Goal: Obtain resource: Obtain resource

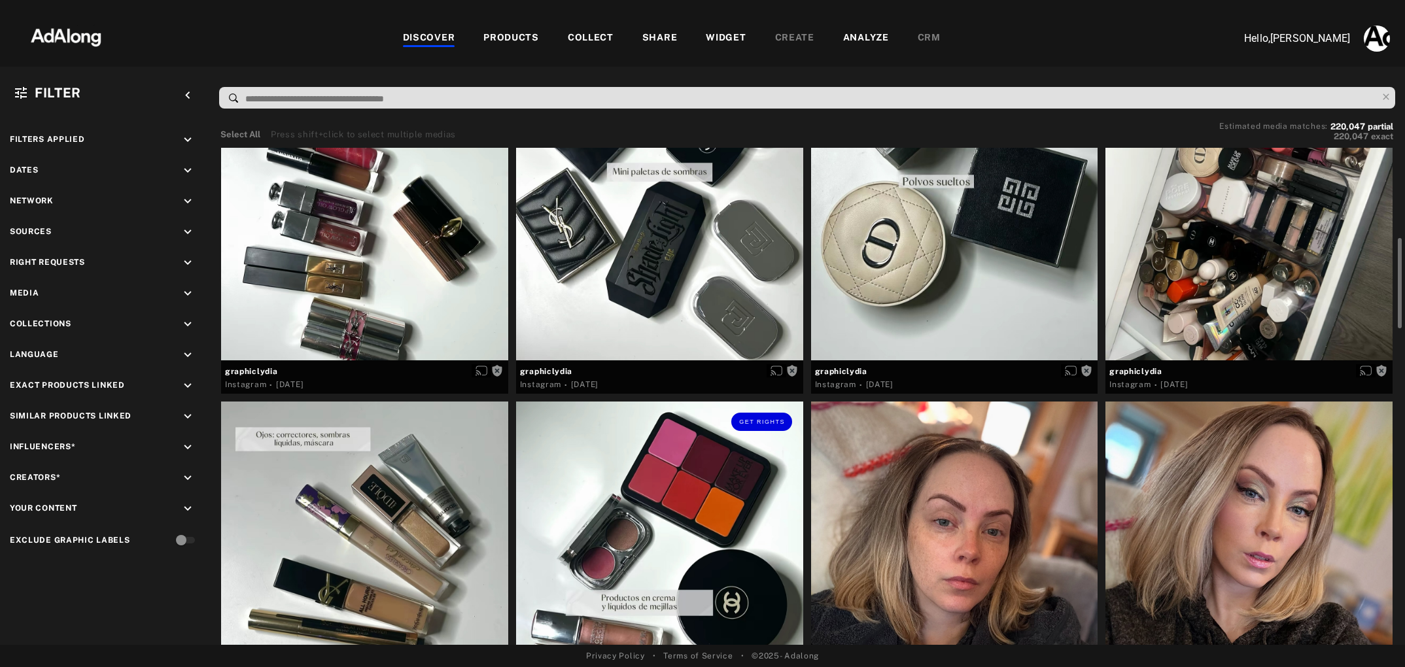
scroll to position [549, 0]
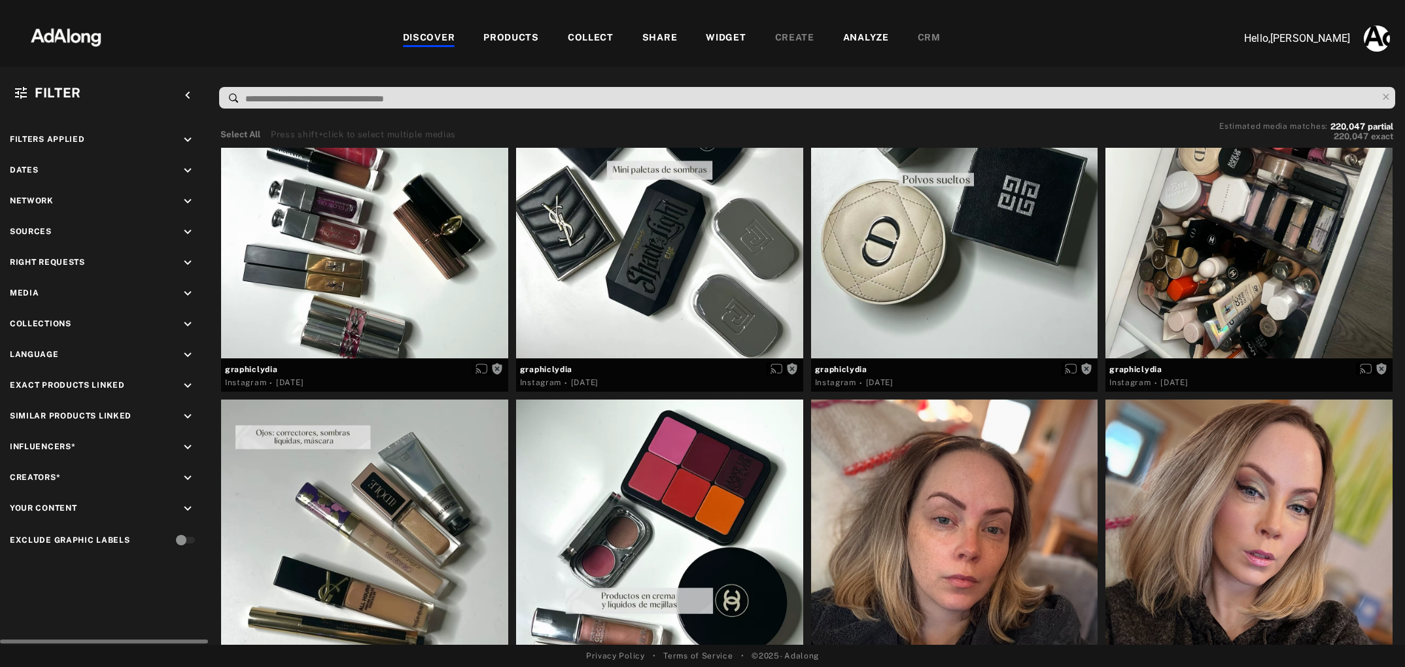
click at [189, 230] on icon "keyboard_arrow_down" at bounding box center [187, 232] width 14 height 14
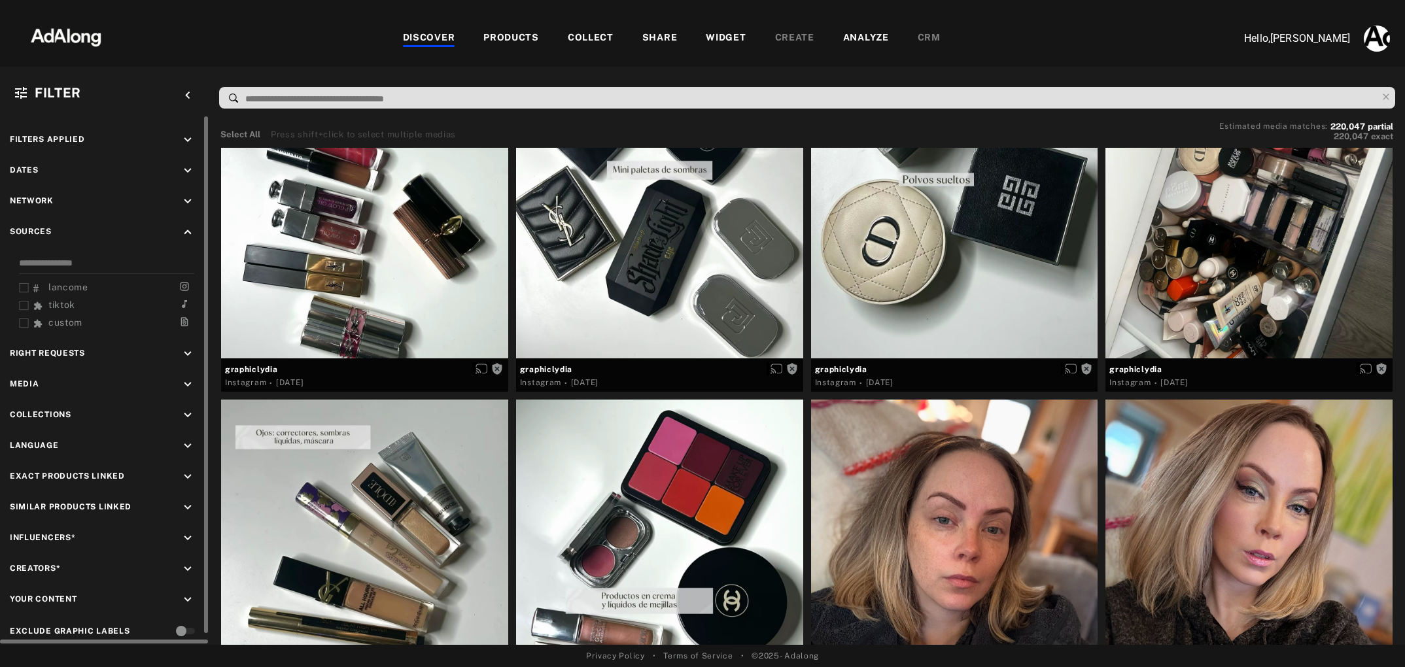
scroll to position [0, 0]
click at [188, 232] on icon "keyboard_arrow_up" at bounding box center [187, 232] width 14 height 14
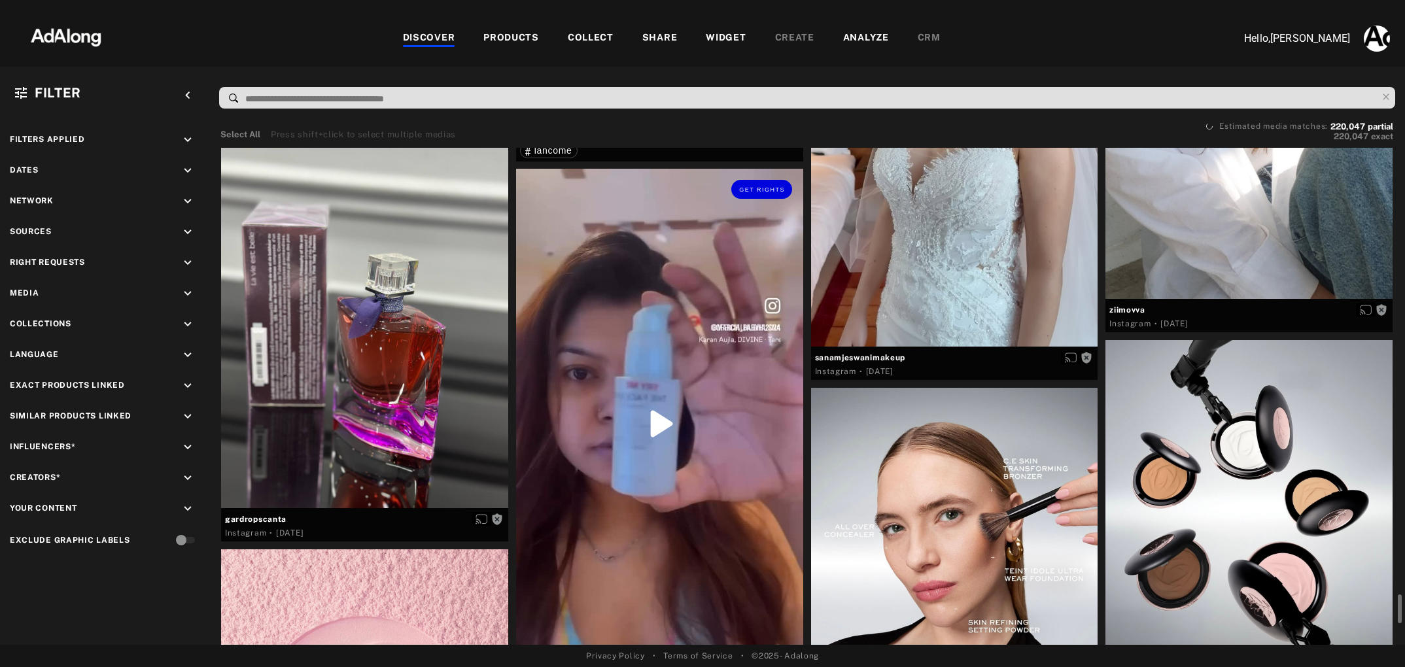
scroll to position [7497, 0]
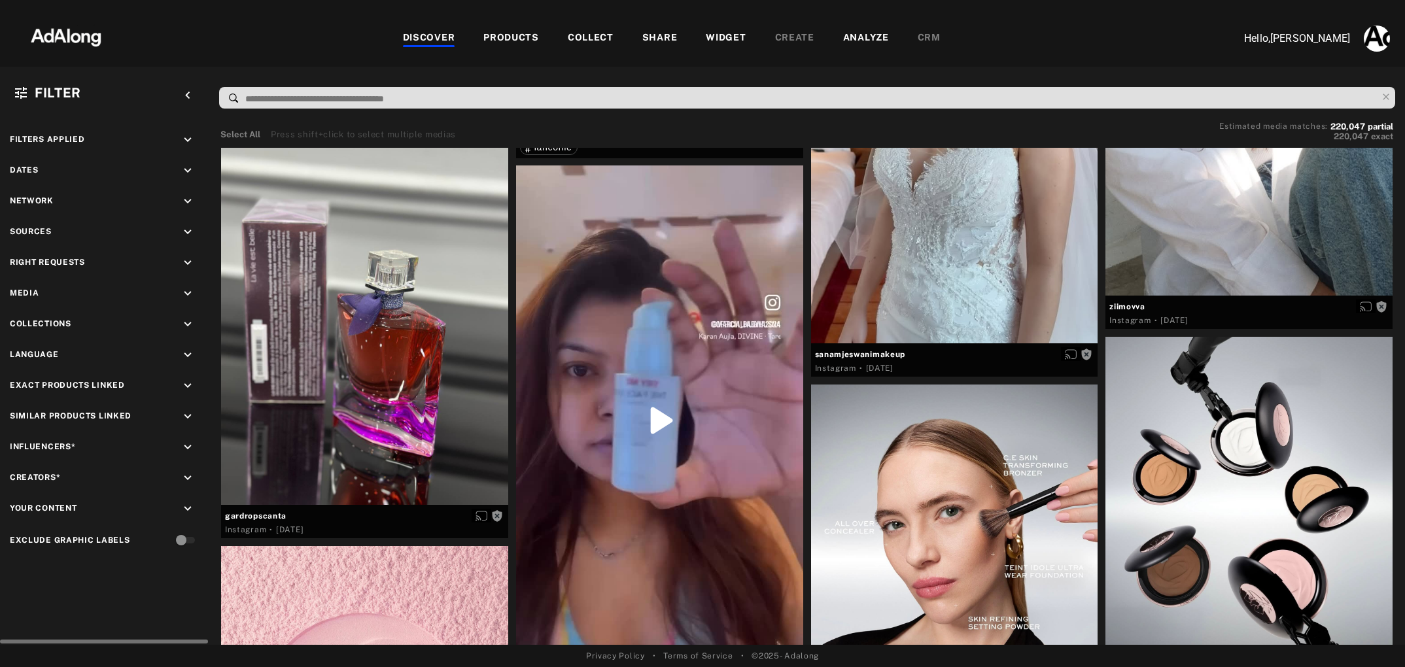
click at [184, 230] on icon "keyboard_arrow_down" at bounding box center [187, 232] width 14 height 14
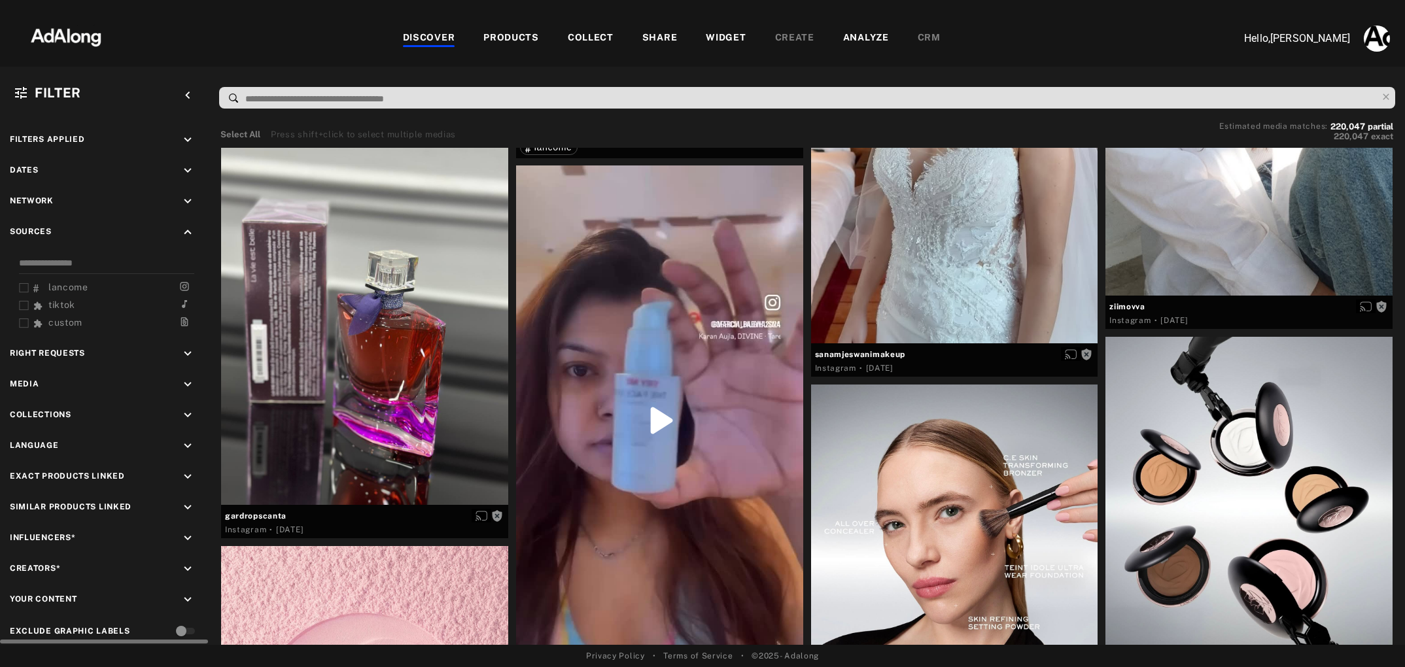
click at [73, 324] on span "custom" at bounding box center [65, 322] width 34 height 10
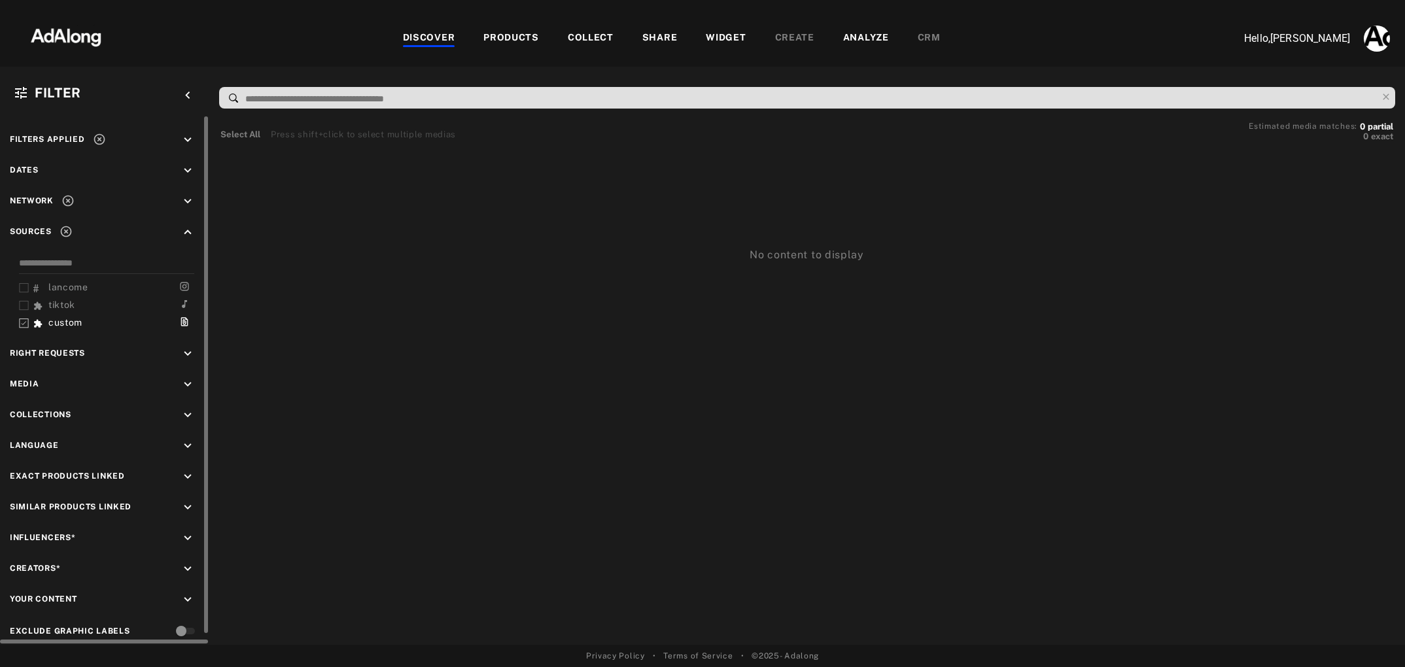
click at [25, 323] on icon at bounding box center [24, 323] width 10 height 10
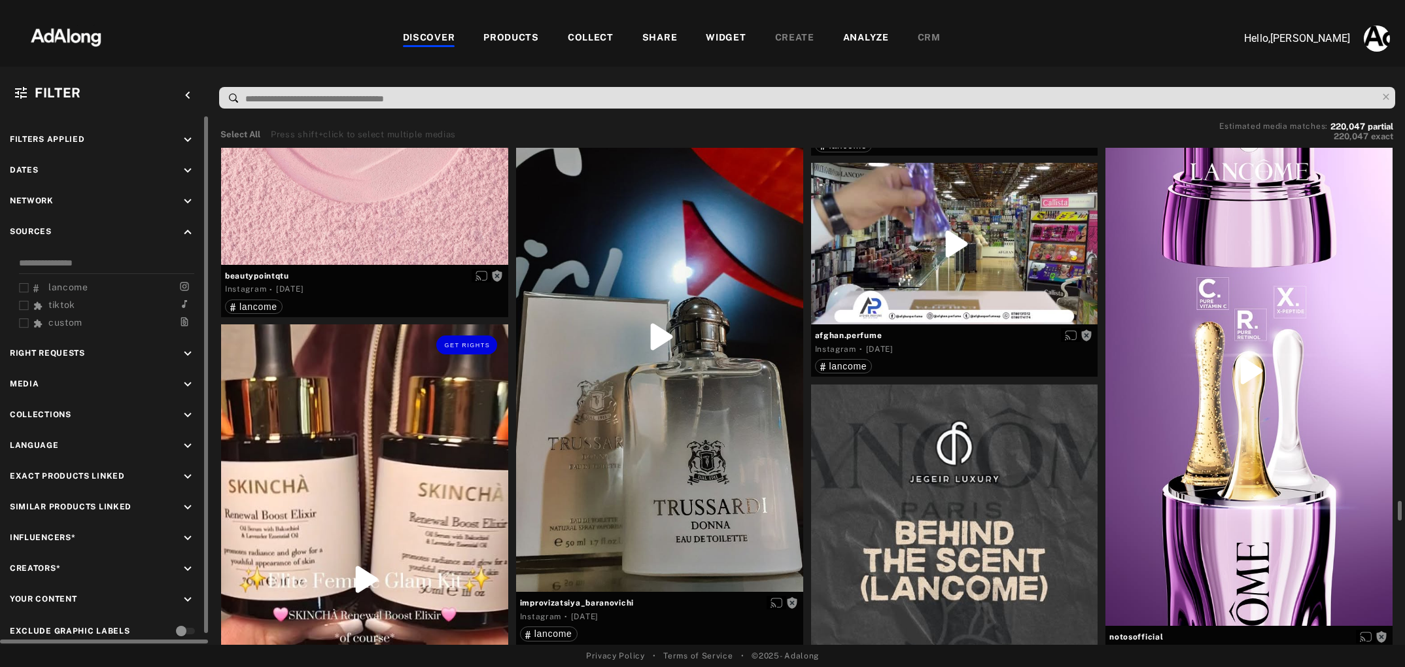
scroll to position [8190, 0]
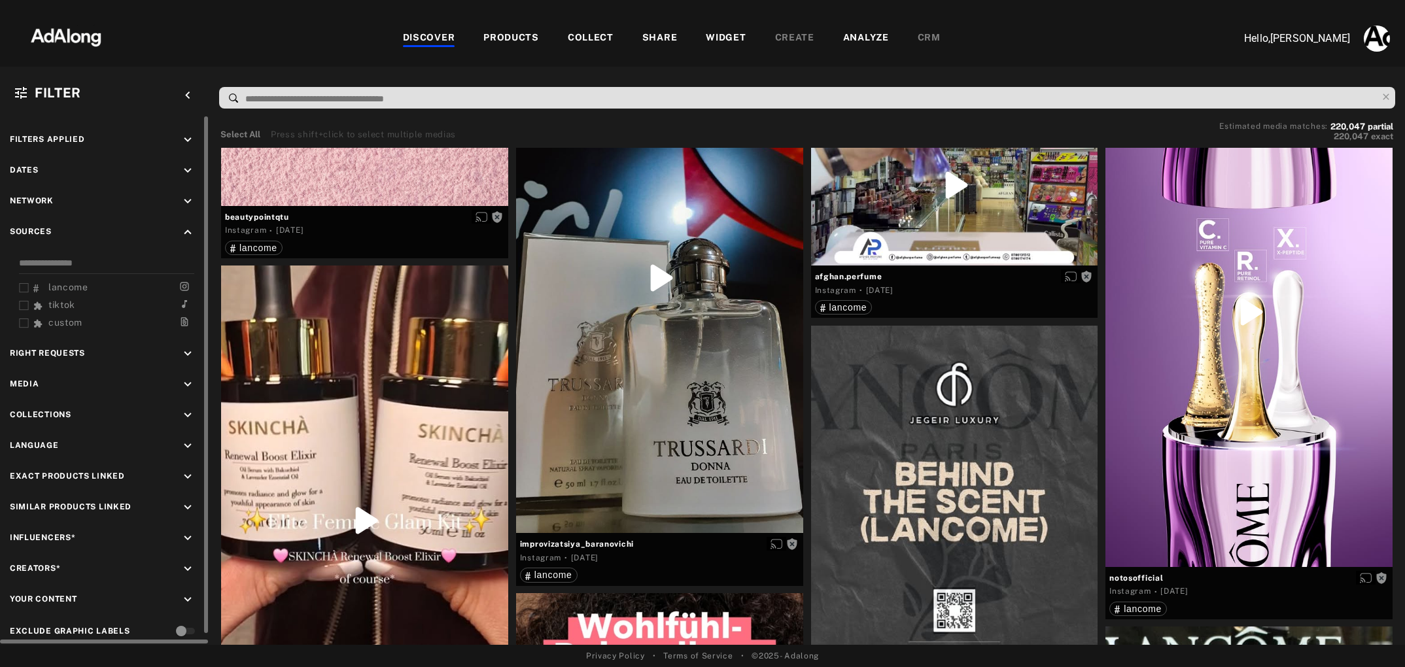
click at [187, 143] on icon "keyboard_arrow_down" at bounding box center [187, 140] width 14 height 14
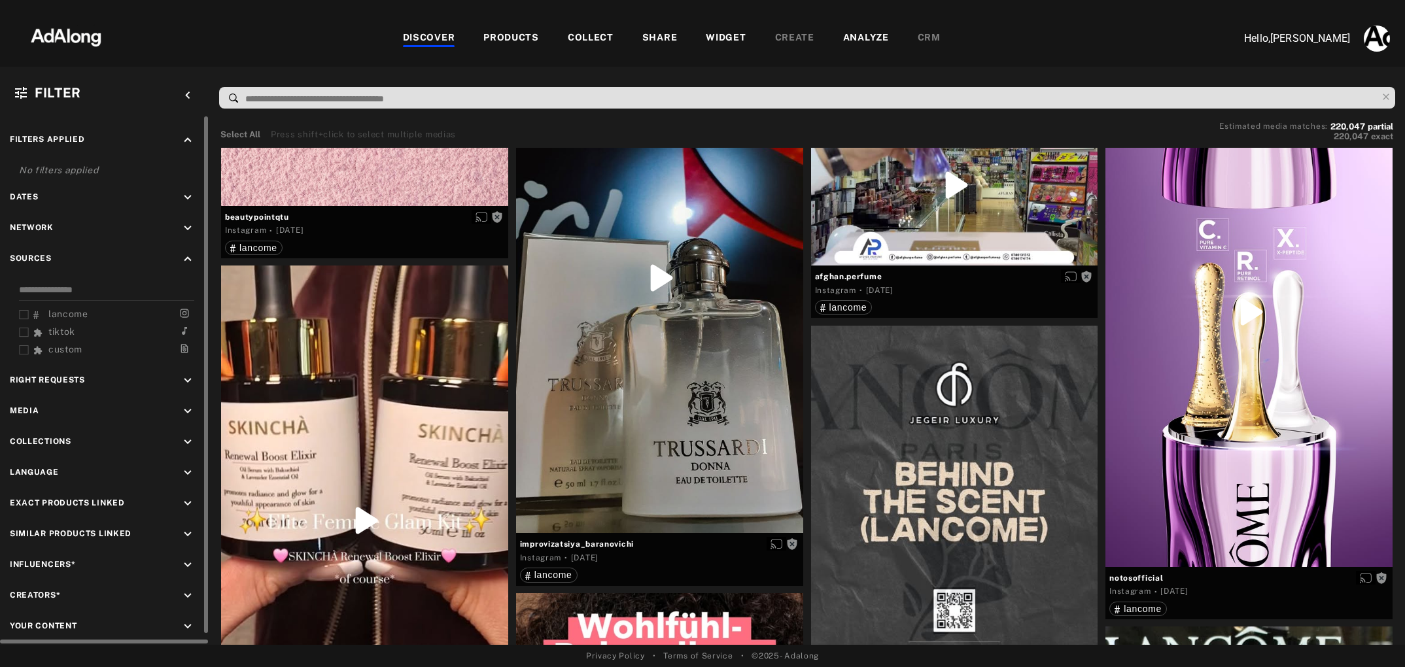
click at [188, 197] on icon "keyboard_arrow_down" at bounding box center [187, 197] width 14 height 14
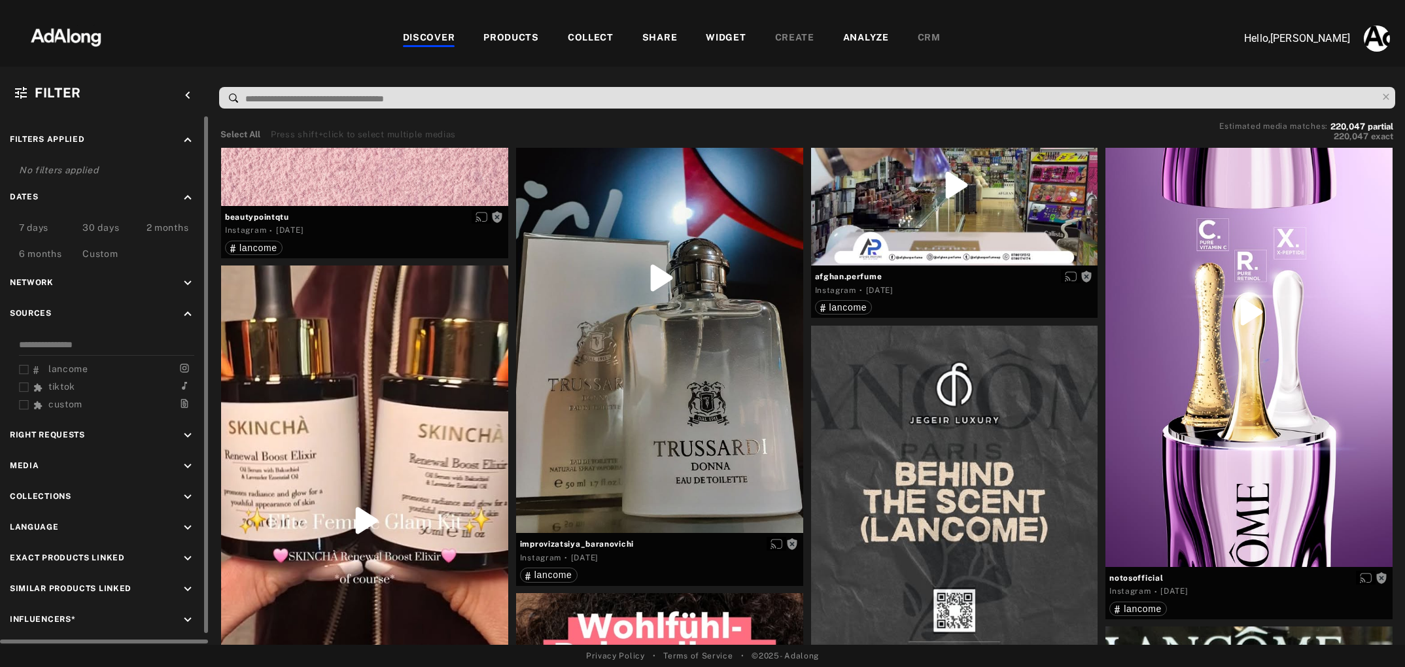
click at [107, 247] on div "Custom" at bounding box center [99, 255] width 35 height 16
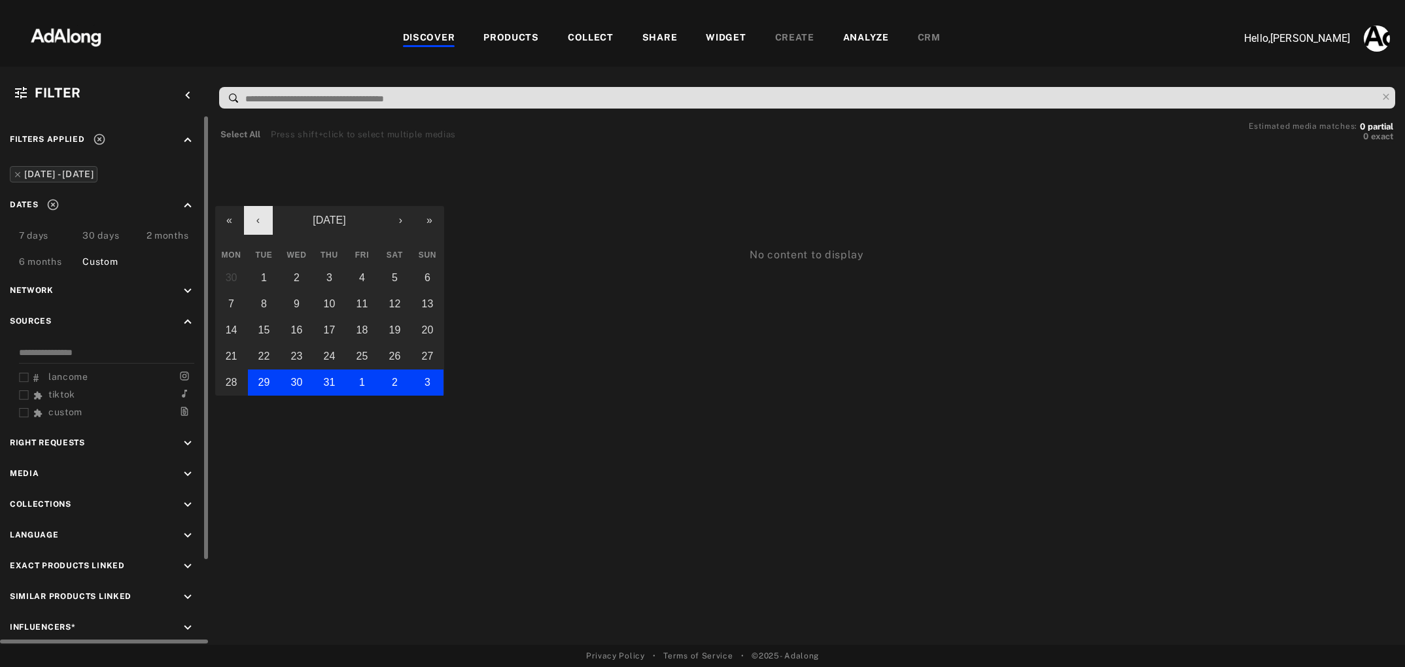
click at [261, 220] on button "‹" at bounding box center [258, 220] width 29 height 29
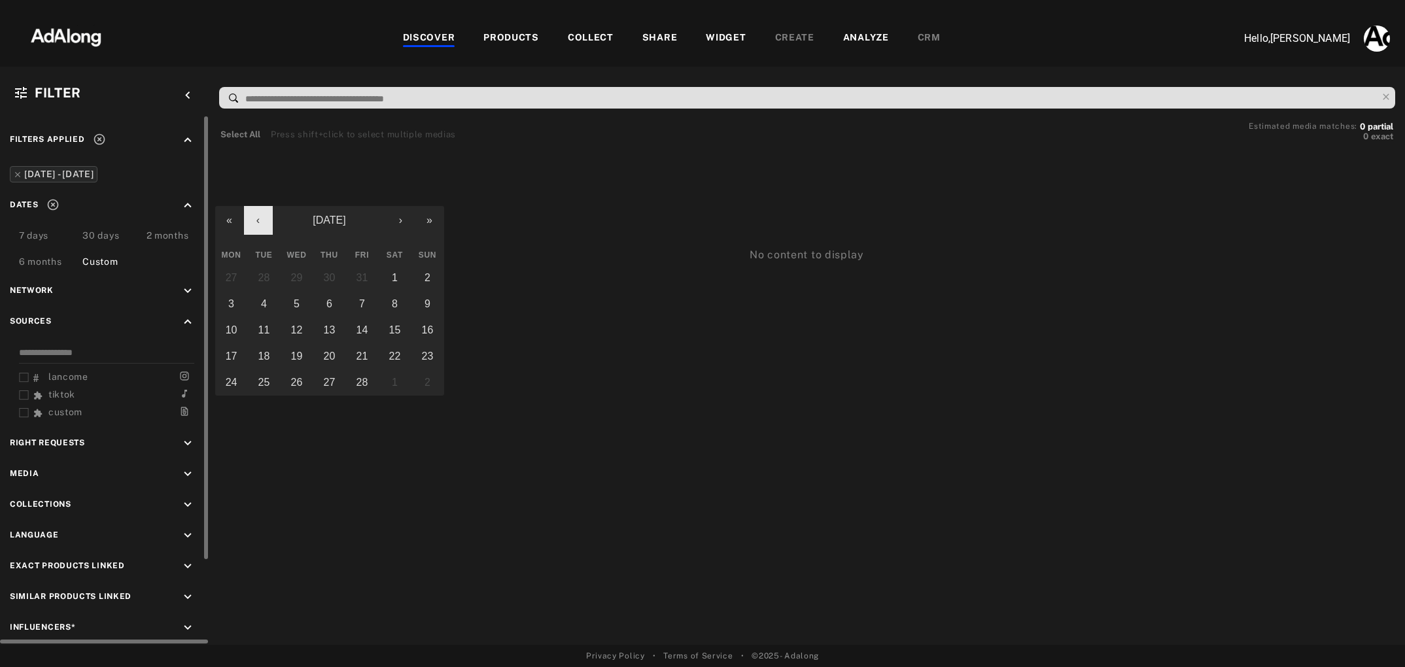
click at [261, 220] on button "‹" at bounding box center [258, 220] width 29 height 29
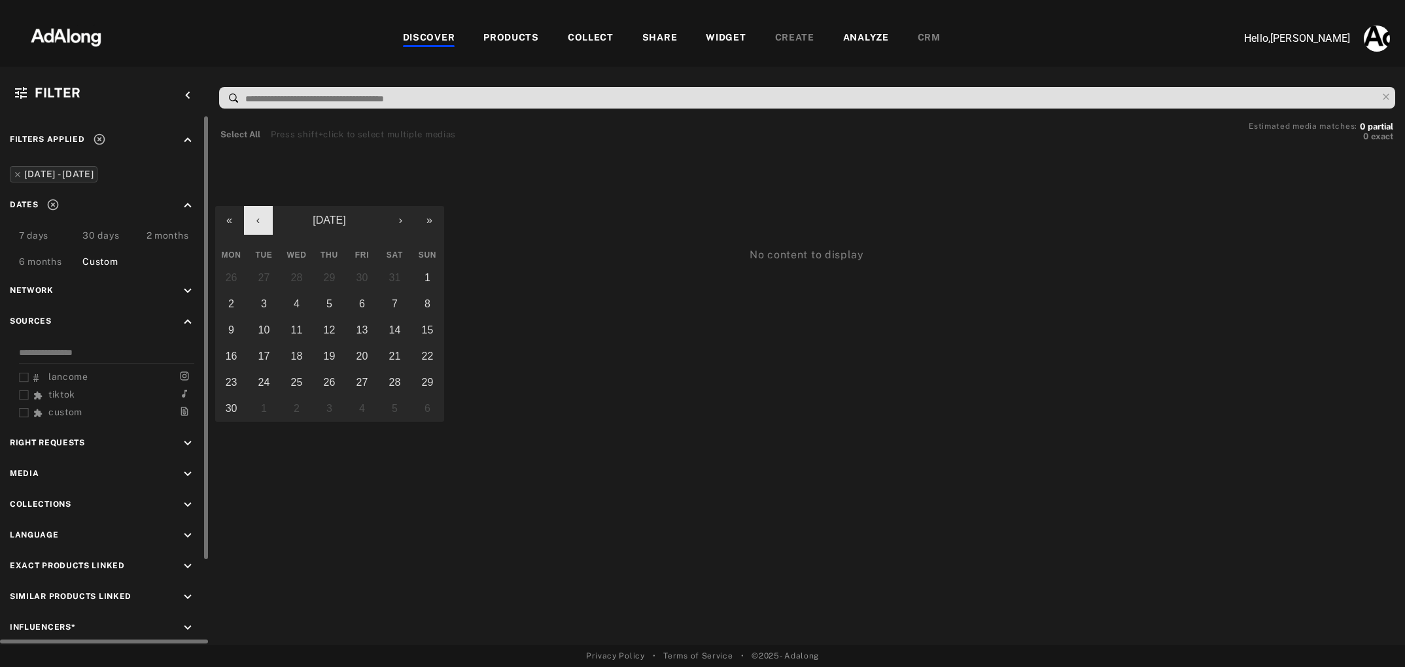
click at [261, 220] on button "‹" at bounding box center [258, 220] width 29 height 29
click at [238, 272] on button "1" at bounding box center [231, 278] width 33 height 26
click at [403, 219] on button "›" at bounding box center [400, 220] width 29 height 29
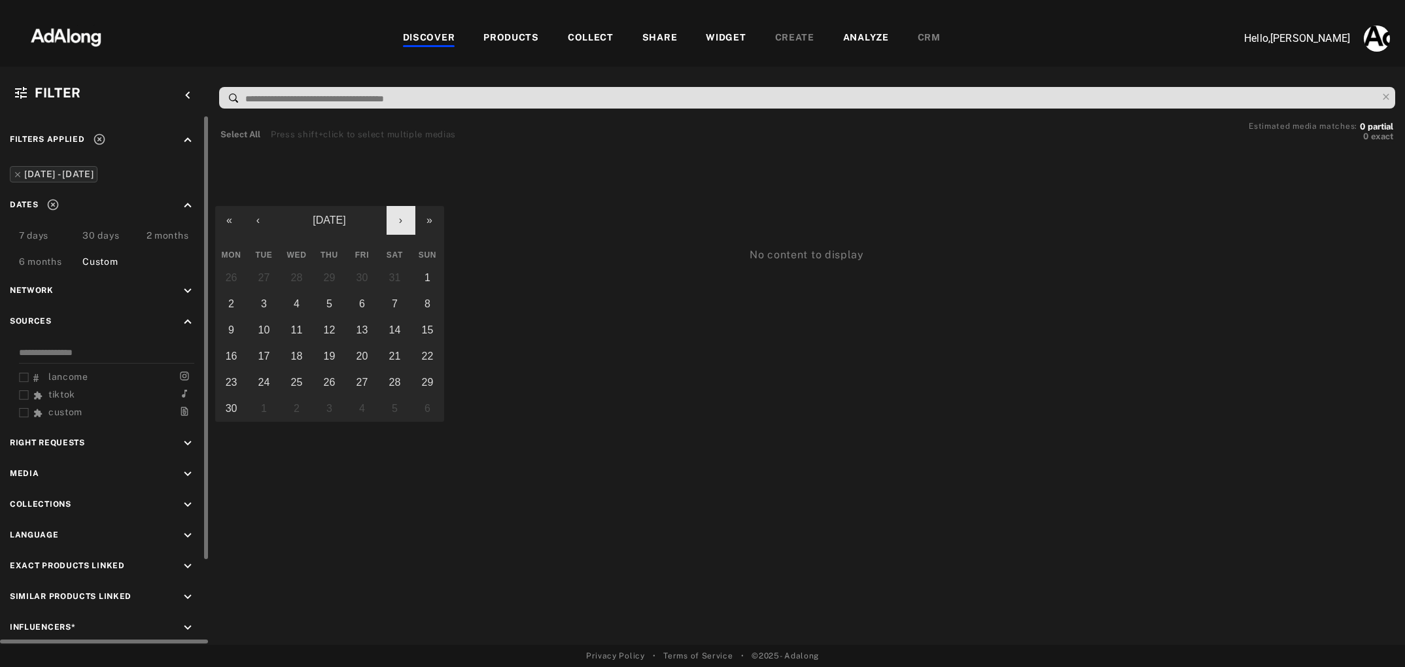
click at [403, 219] on button "›" at bounding box center [400, 220] width 29 height 29
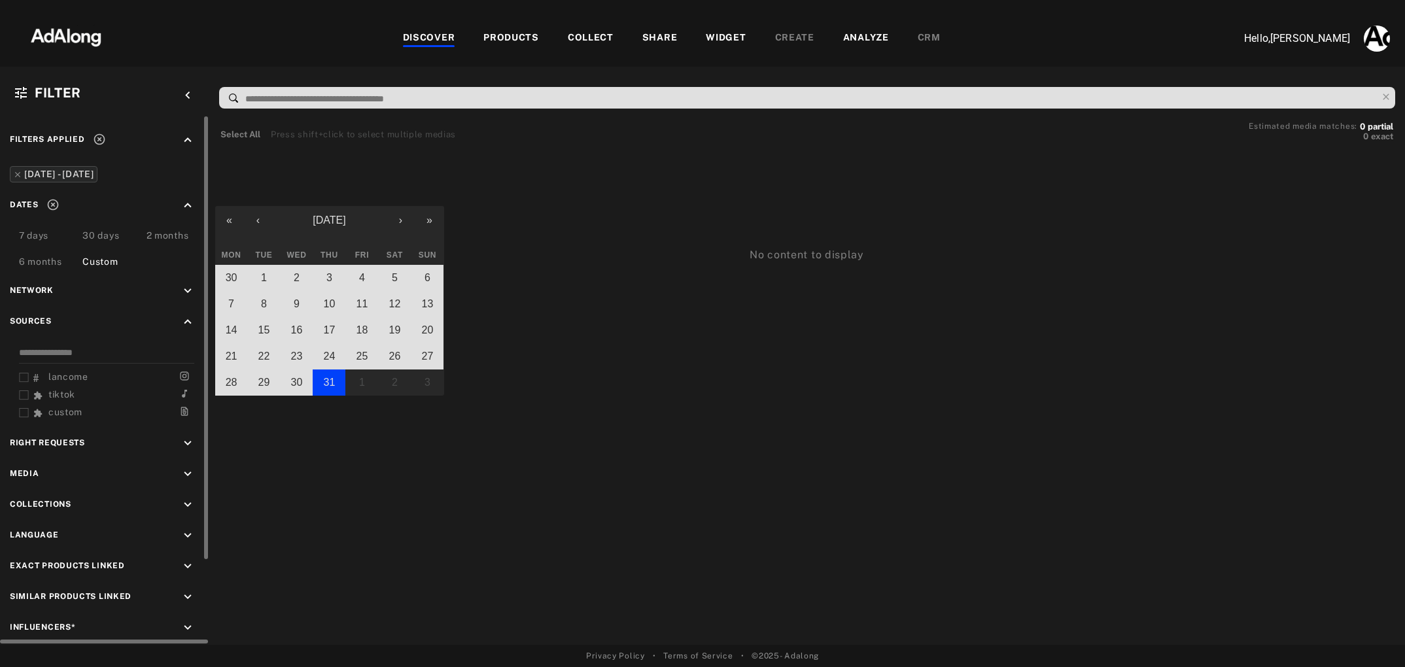
click at [331, 377] on abbr "31" at bounding box center [330, 382] width 12 height 11
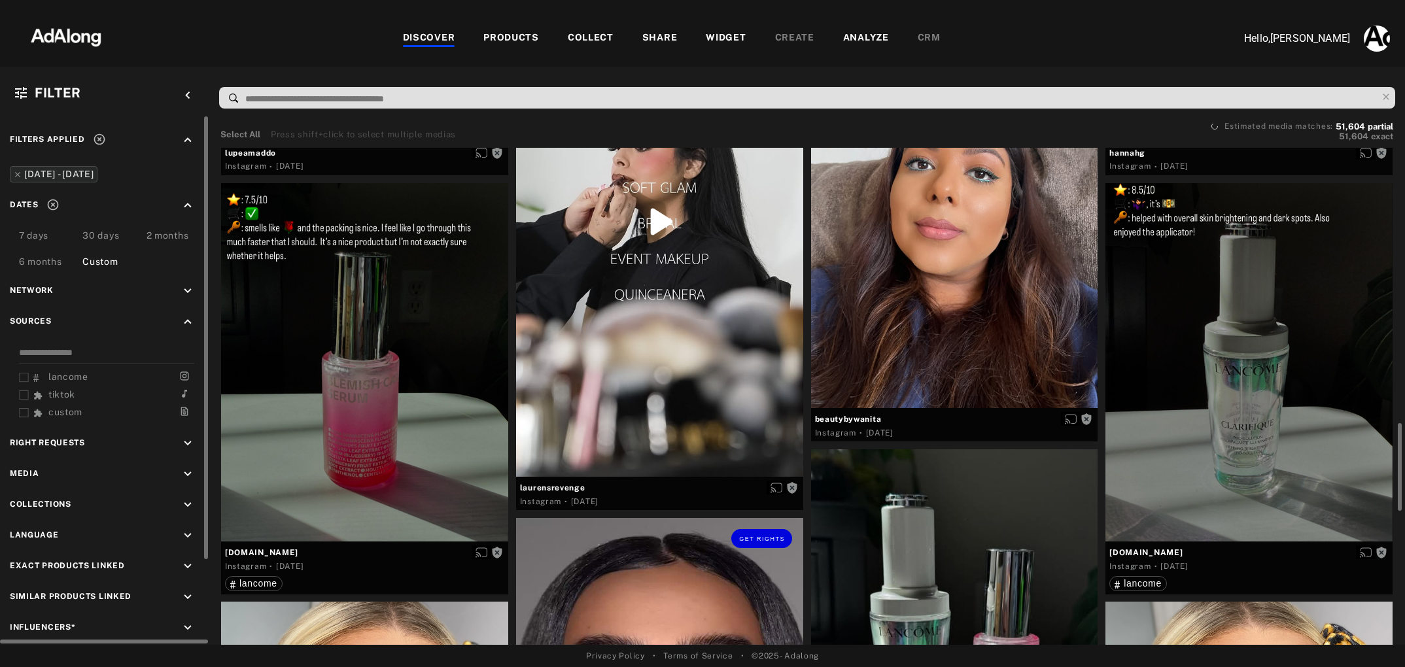
scroll to position [1217, 0]
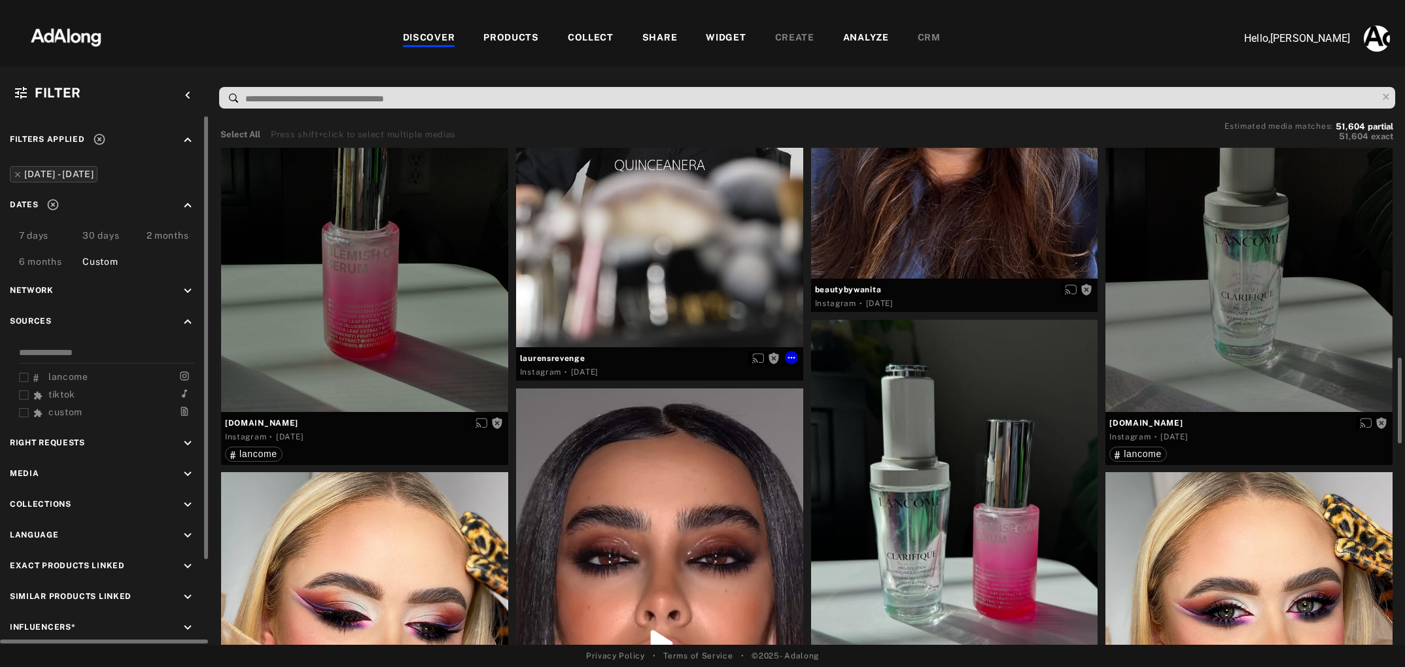
click at [613, 265] on div "Get rights" at bounding box center [659, 92] width 287 height 510
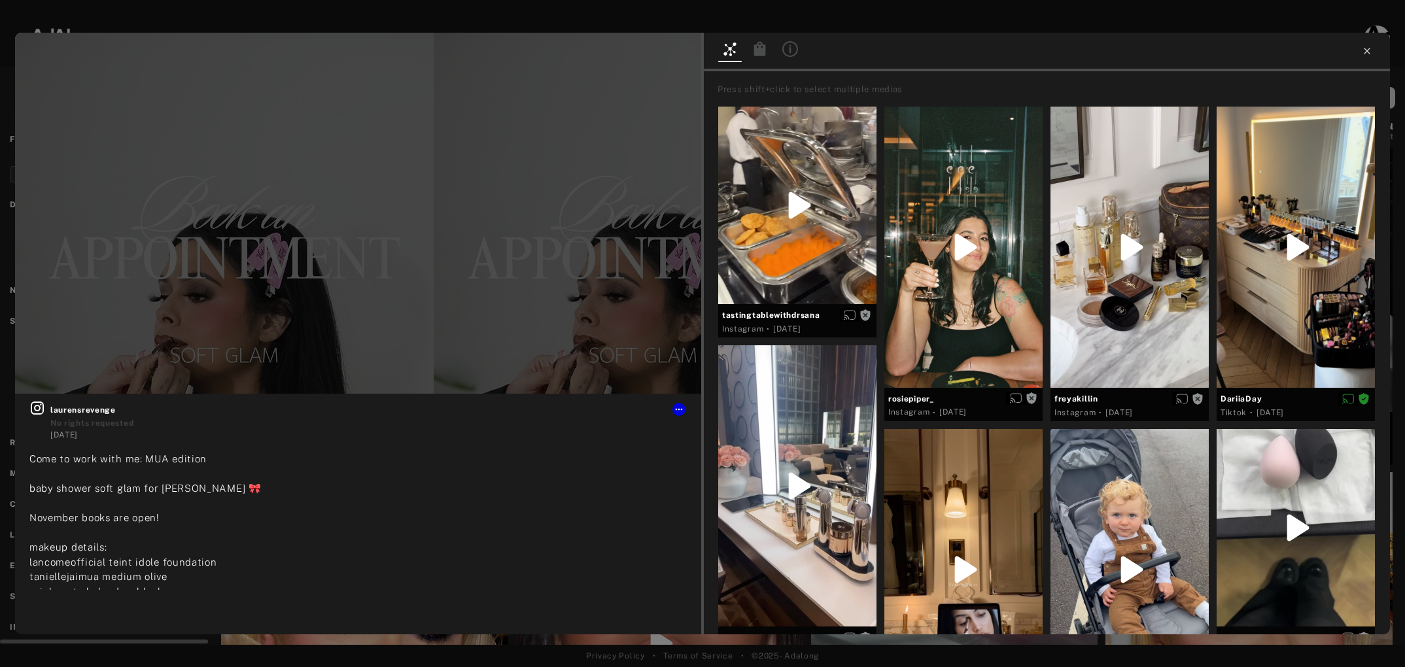
click at [1370, 50] on icon at bounding box center [1366, 51] width 10 height 10
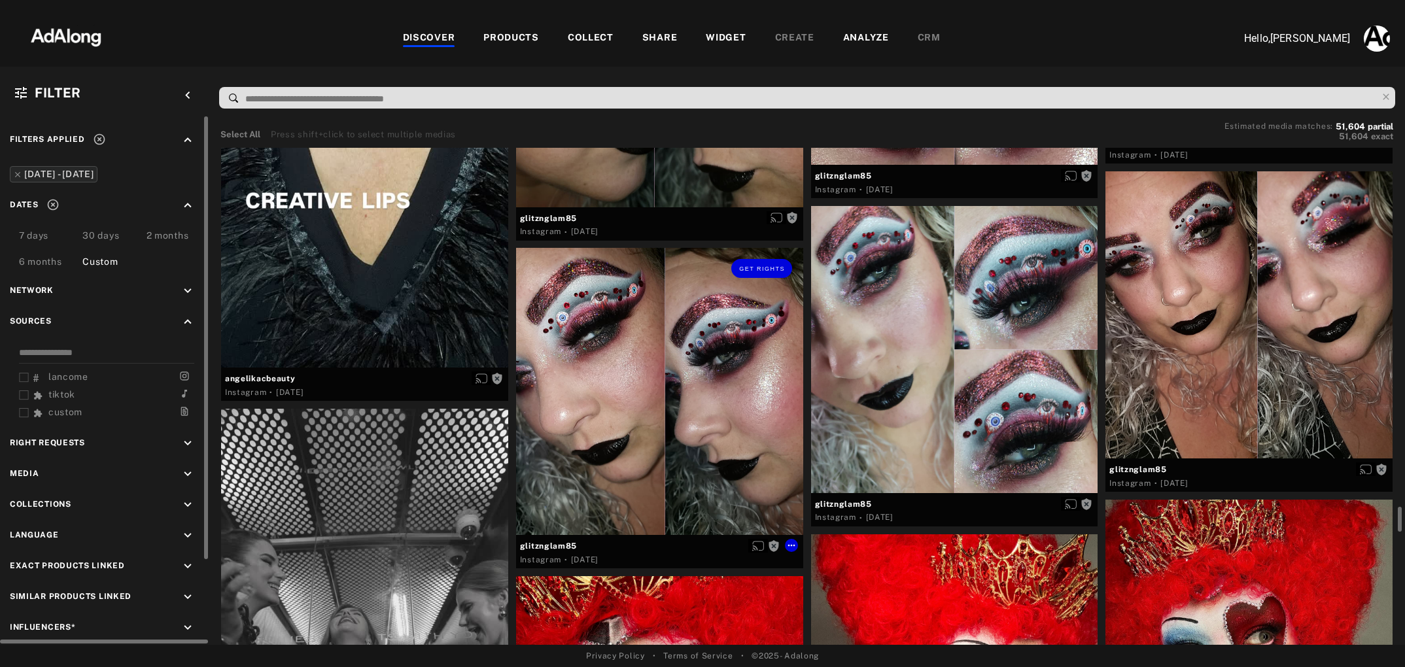
scroll to position [7408, 0]
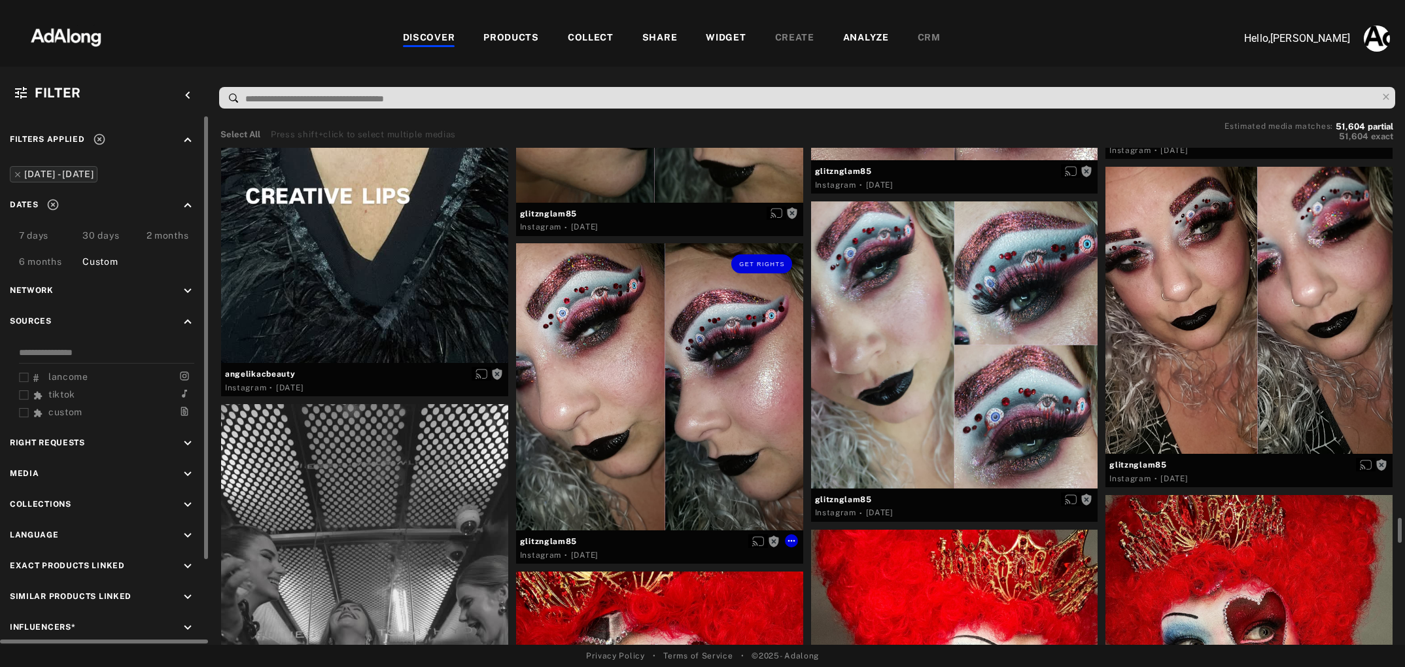
click at [623, 452] on div "Get rights" at bounding box center [659, 386] width 287 height 287
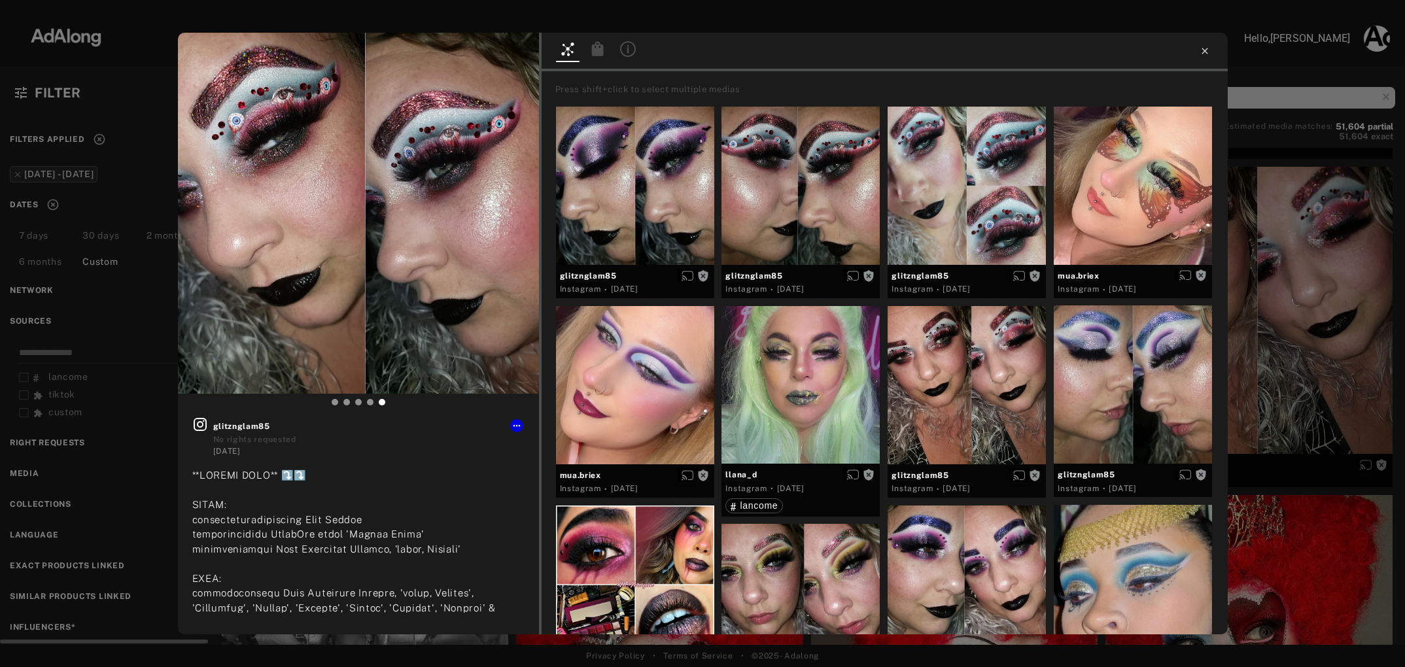
click at [1203, 53] on icon at bounding box center [1204, 51] width 10 height 10
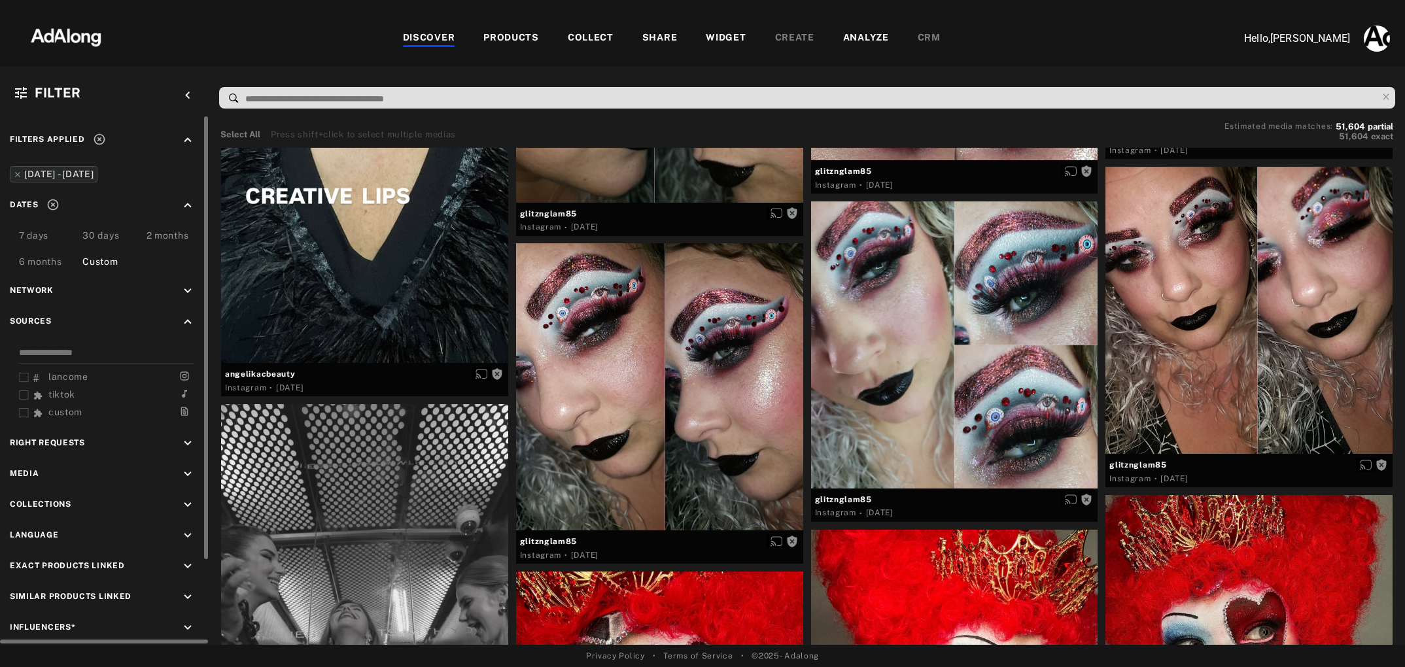
click at [190, 471] on icon "keyboard_arrow_down" at bounding box center [187, 474] width 14 height 14
click at [44, 502] on div "Video" at bounding box center [116, 505] width 166 height 14
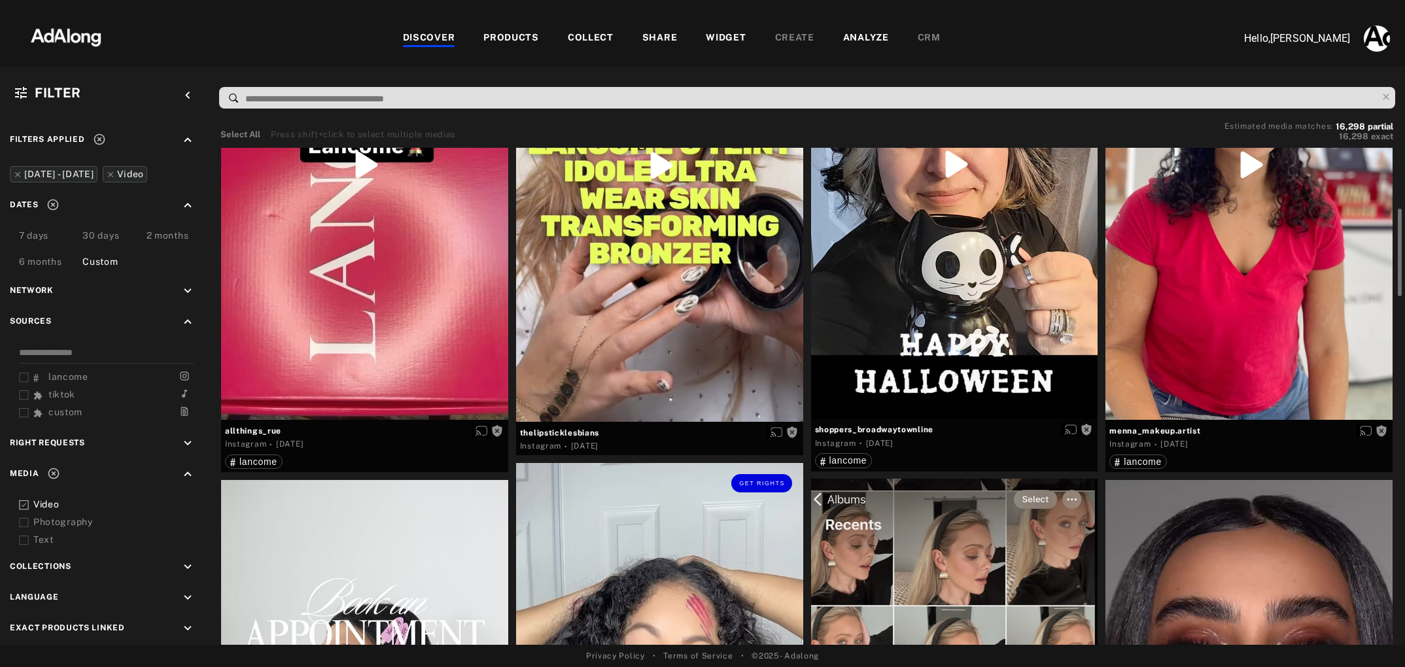
scroll to position [267, 0]
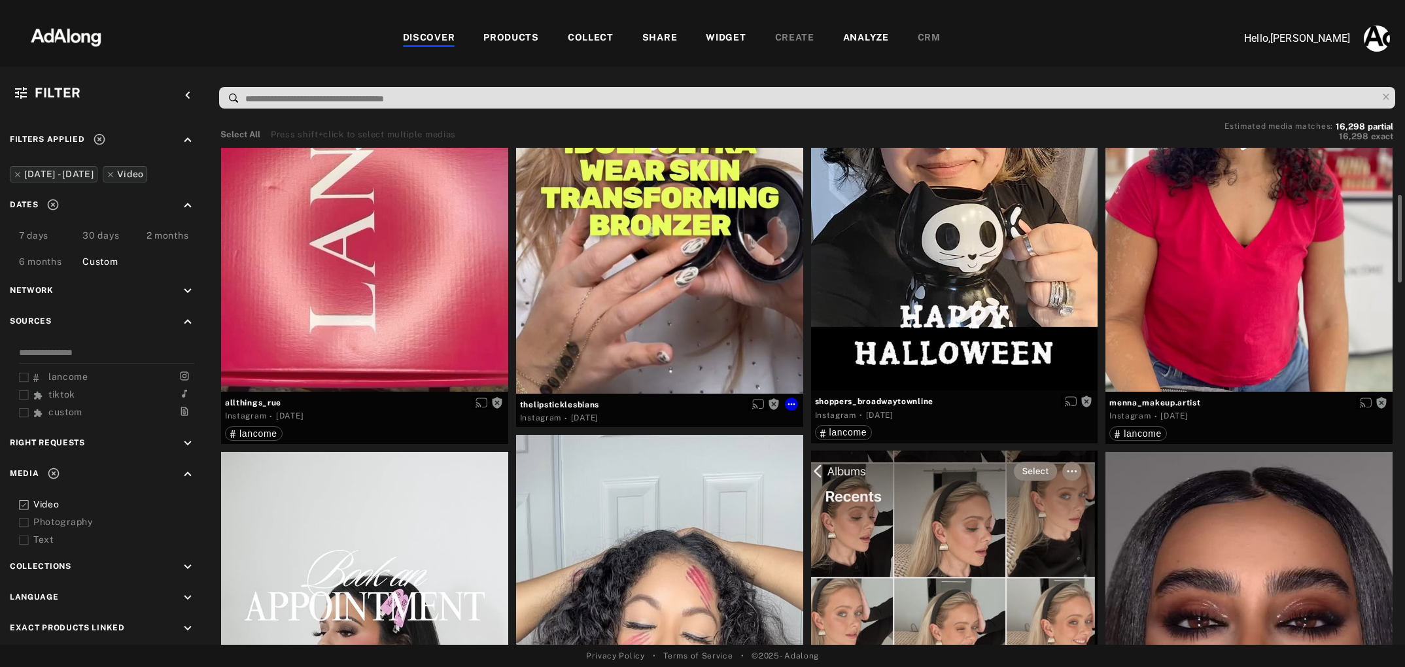
click at [699, 328] on div "Get rights" at bounding box center [659, 138] width 287 height 512
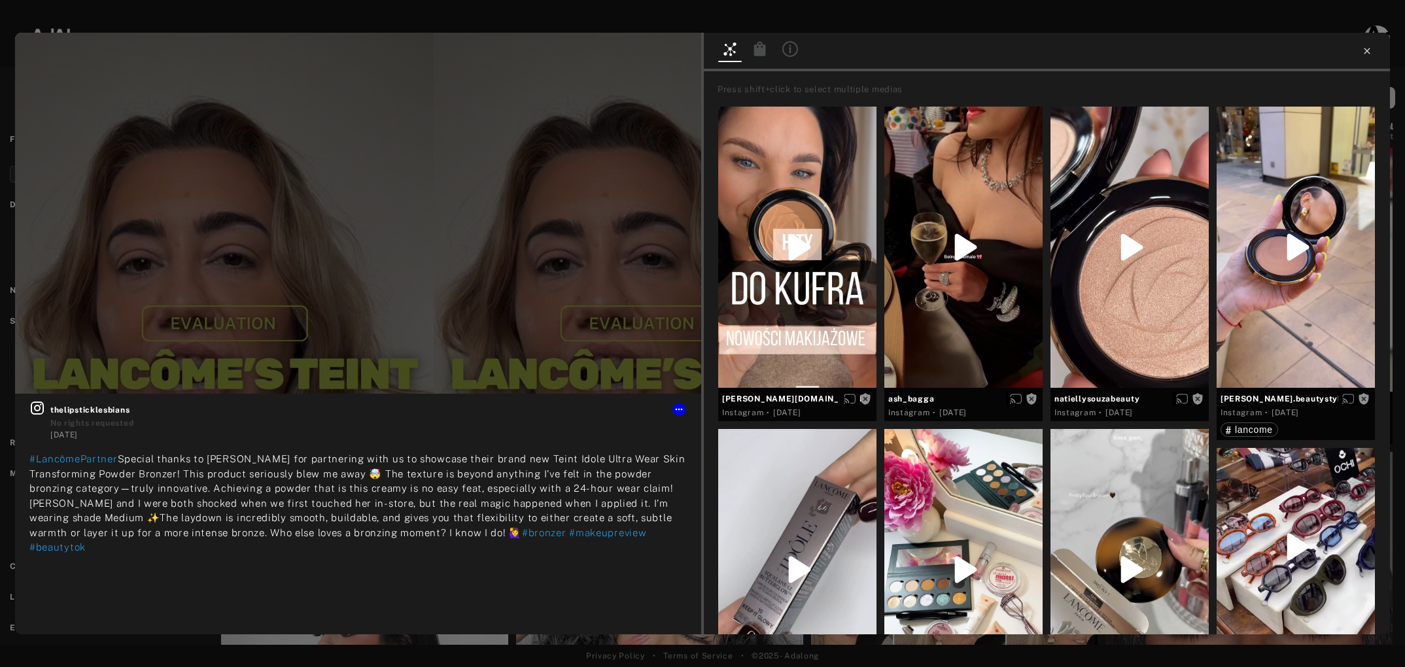
click at [1367, 50] on icon at bounding box center [1366, 51] width 6 height 6
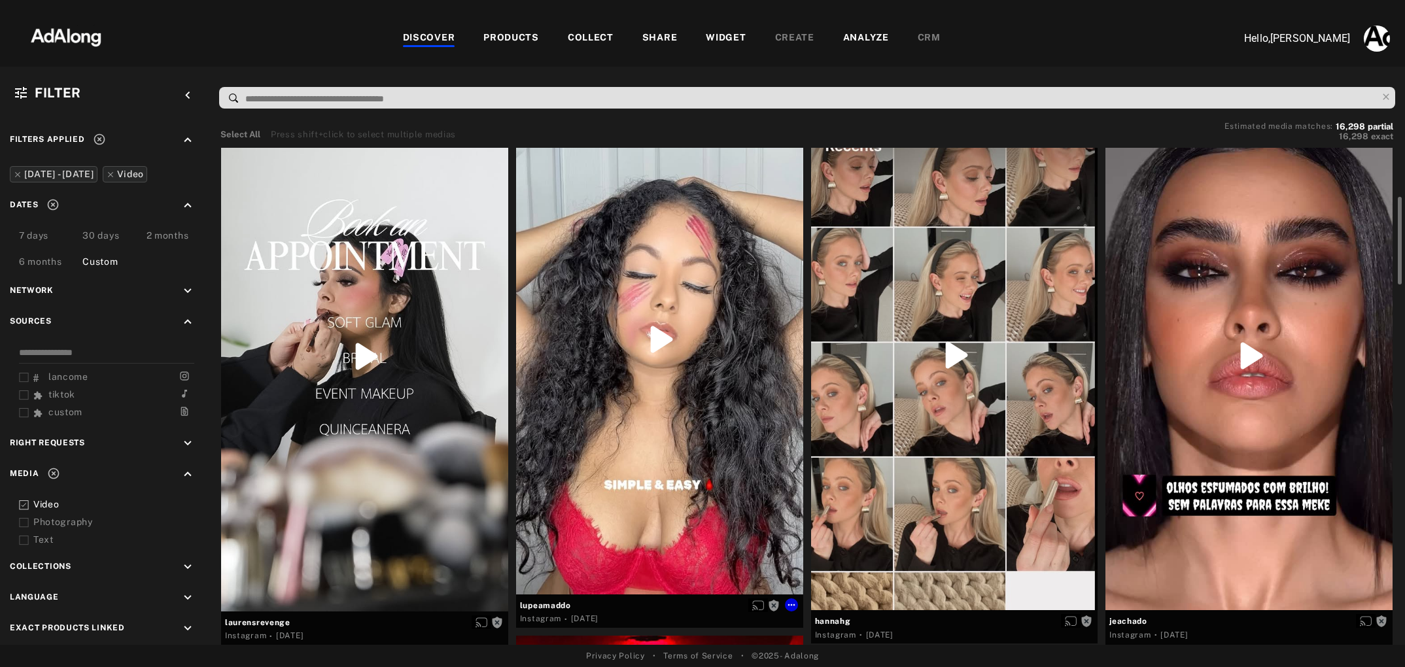
scroll to position [644, 0]
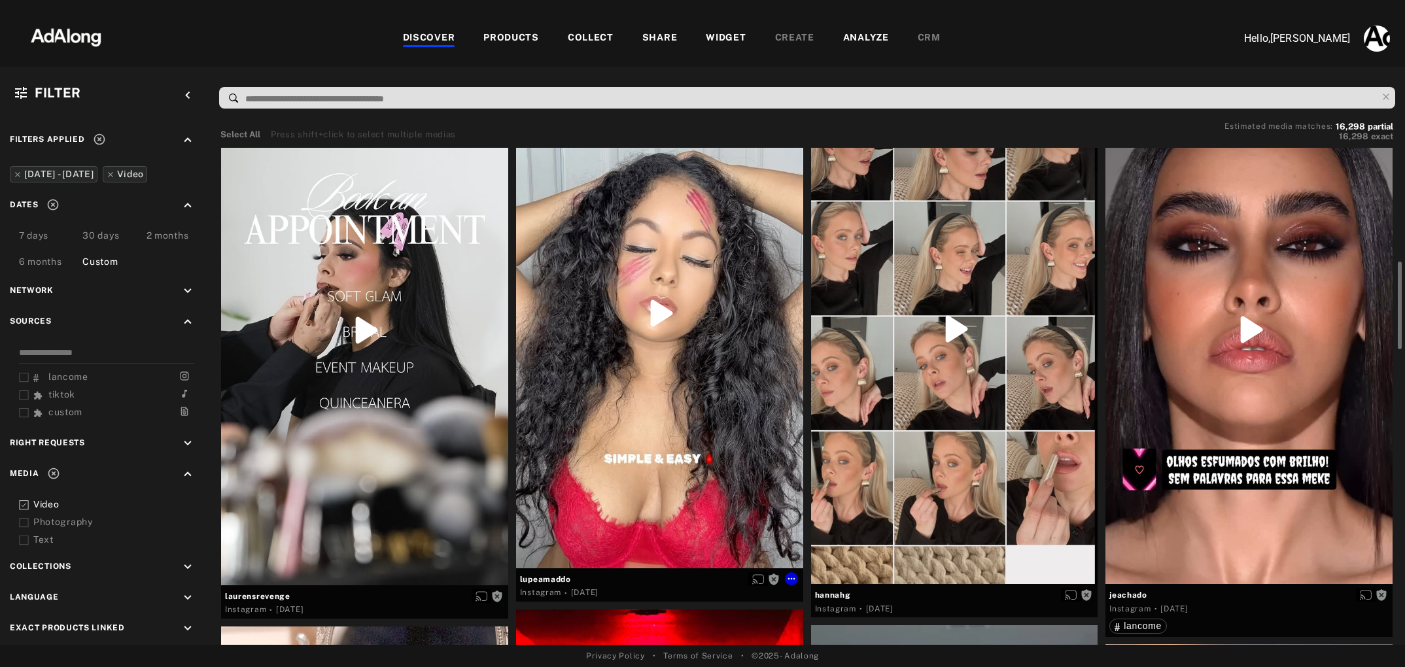
click at [698, 448] on div "Get rights" at bounding box center [659, 313] width 287 height 510
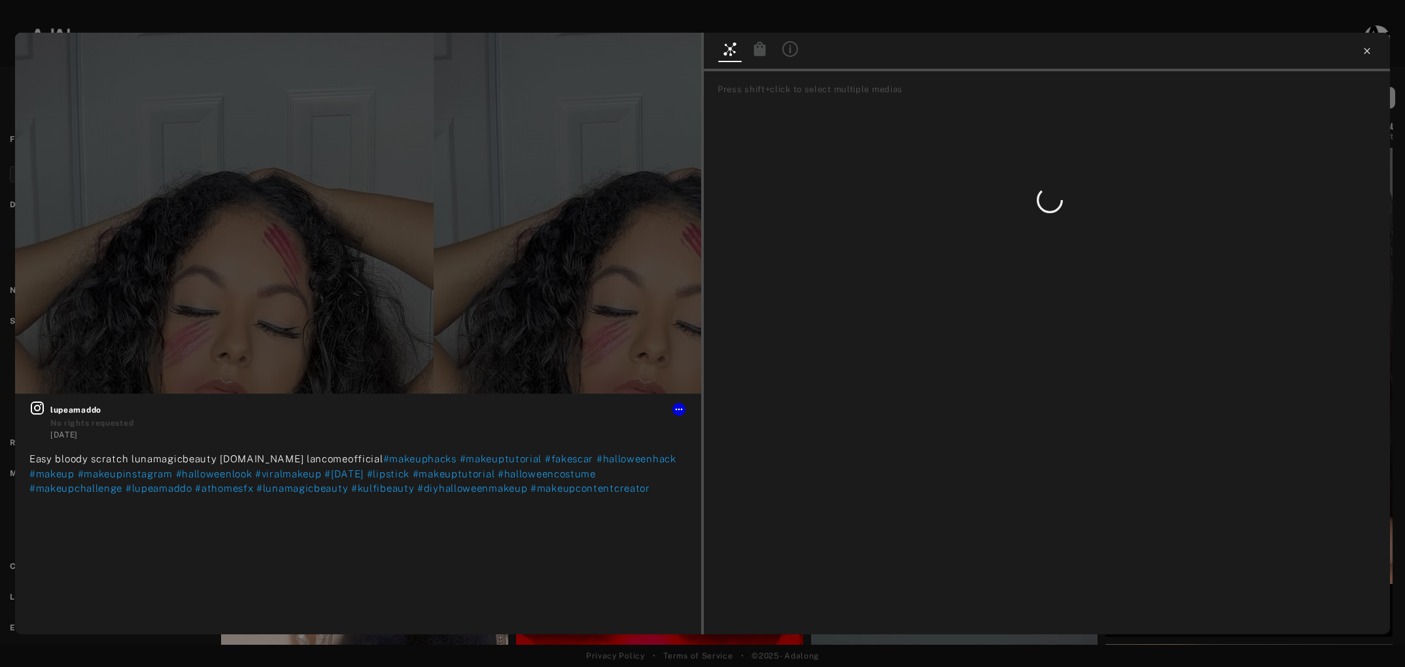
click at [1367, 49] on icon at bounding box center [1366, 51] width 6 height 6
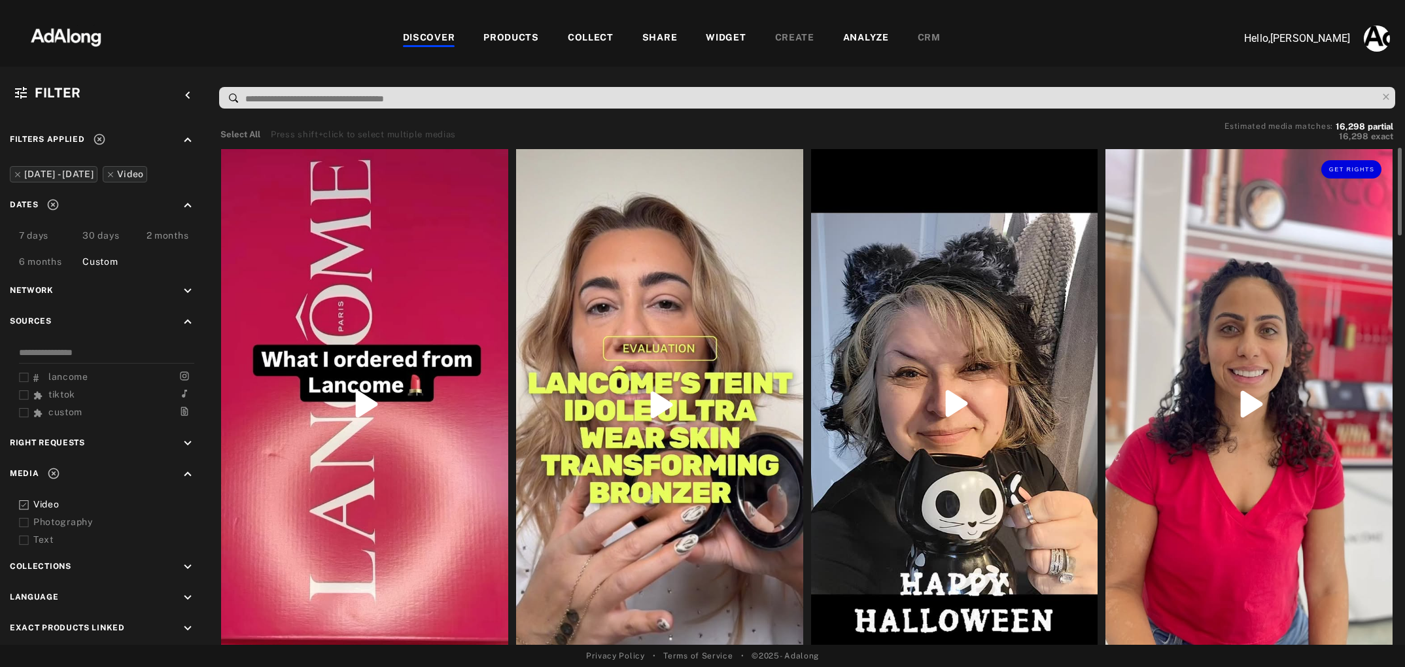
click at [1267, 364] on div "Get rights" at bounding box center [1248, 404] width 287 height 510
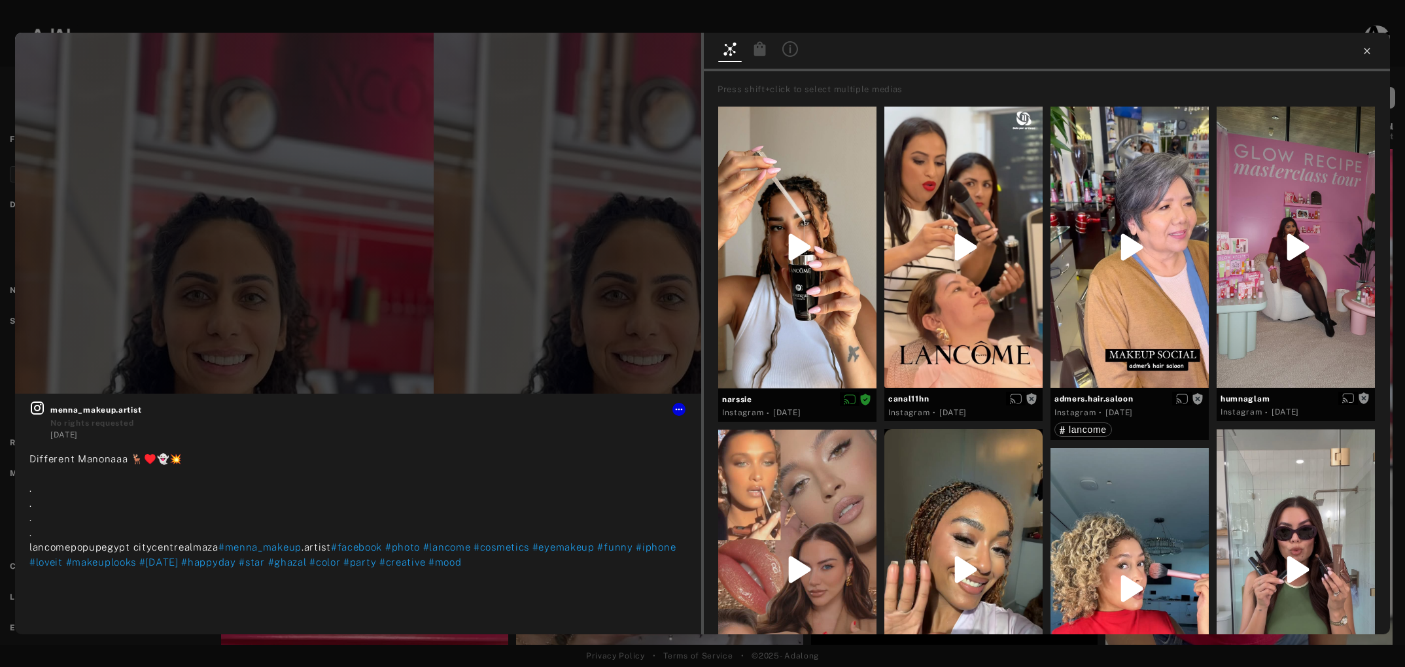
click at [1368, 51] on icon at bounding box center [1366, 51] width 10 height 10
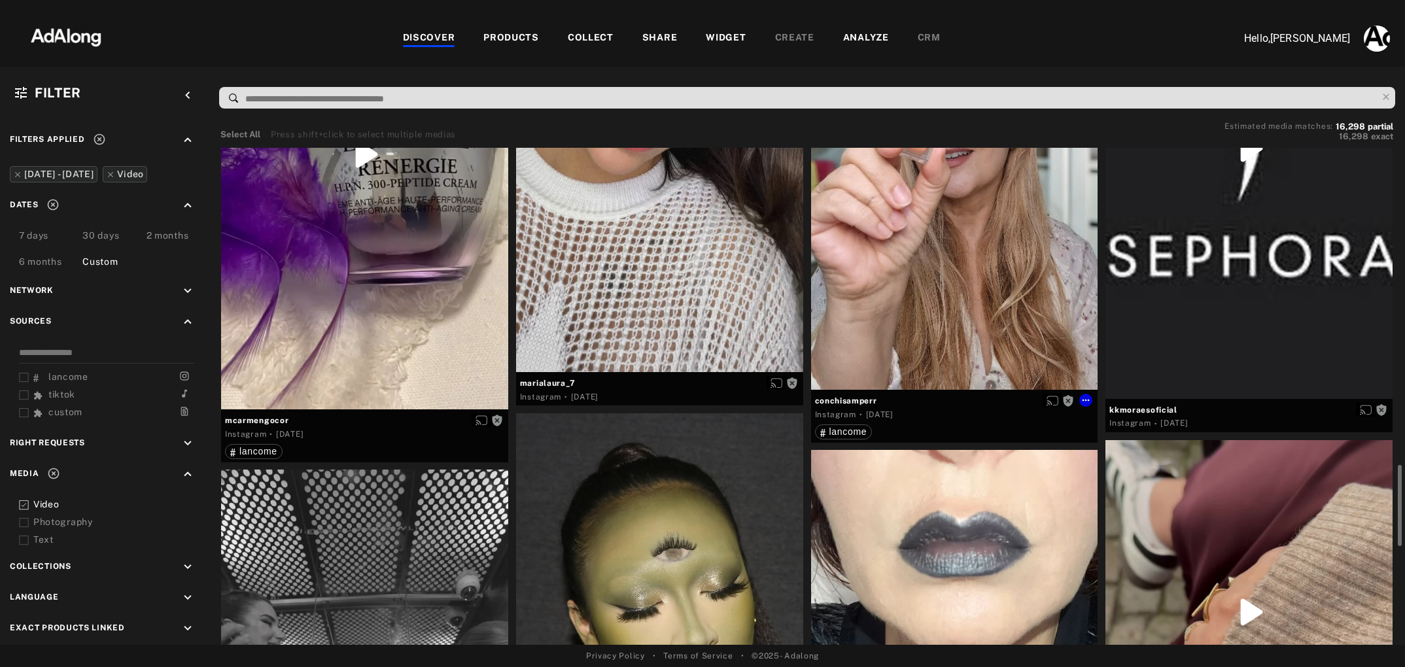
scroll to position [1487, 0]
